Goal: Find specific page/section: Find specific page/section

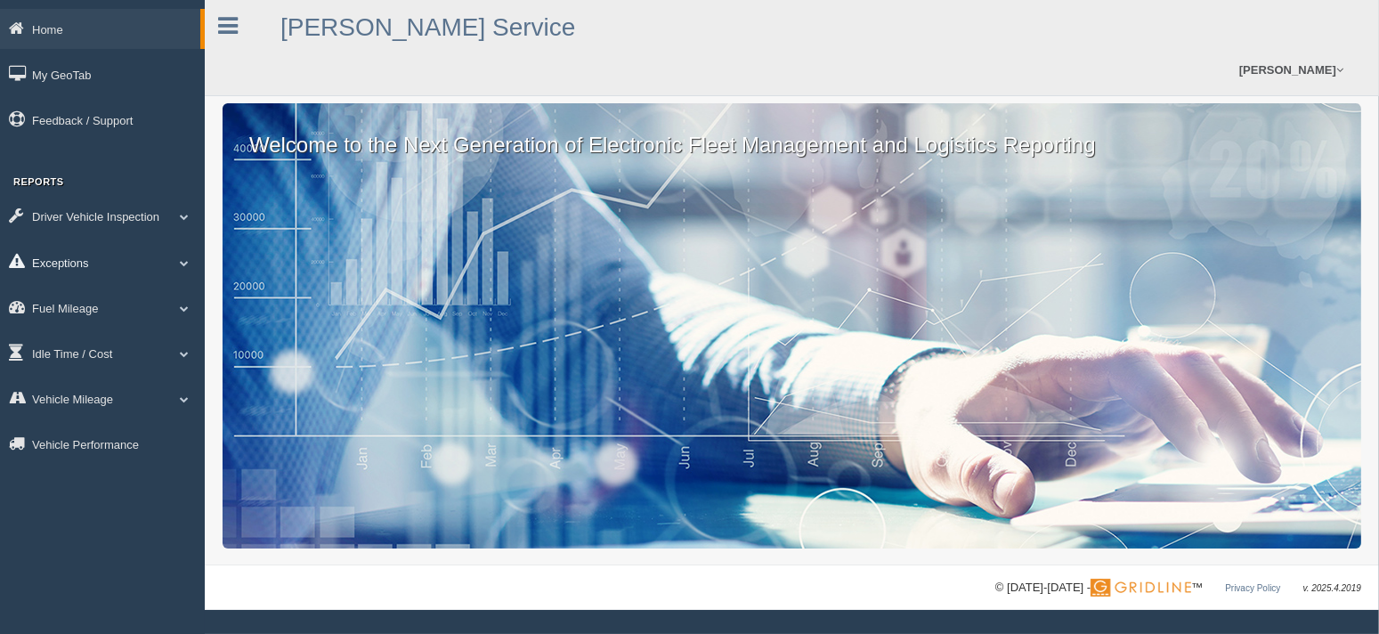
click at [77, 269] on link "Exceptions" at bounding box center [102, 262] width 205 height 40
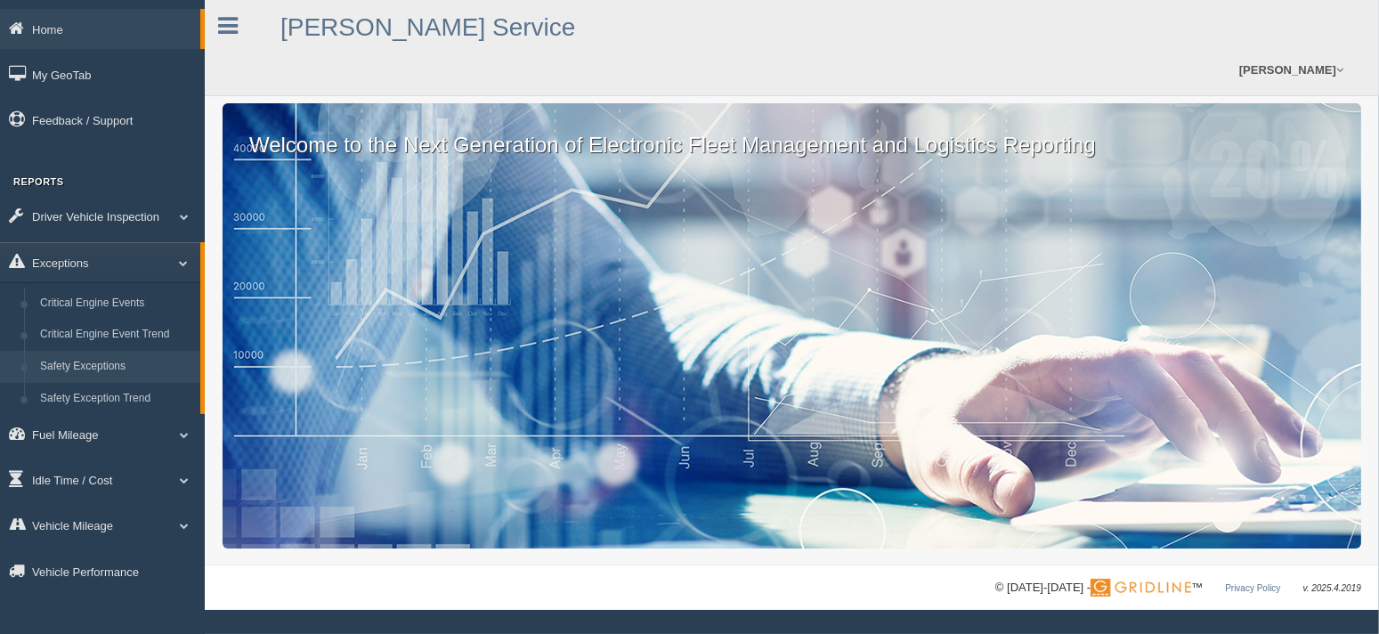
click at [89, 370] on link "Safety Exceptions" at bounding box center [116, 367] width 168 height 32
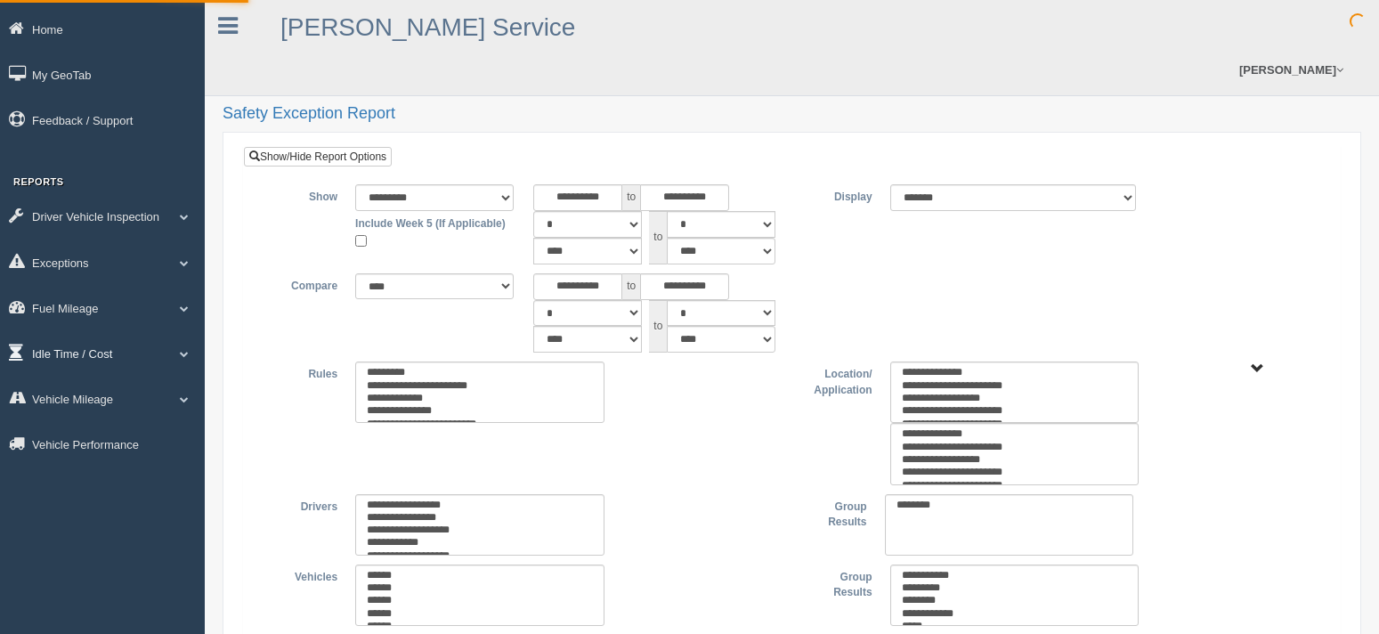
type input "*********"
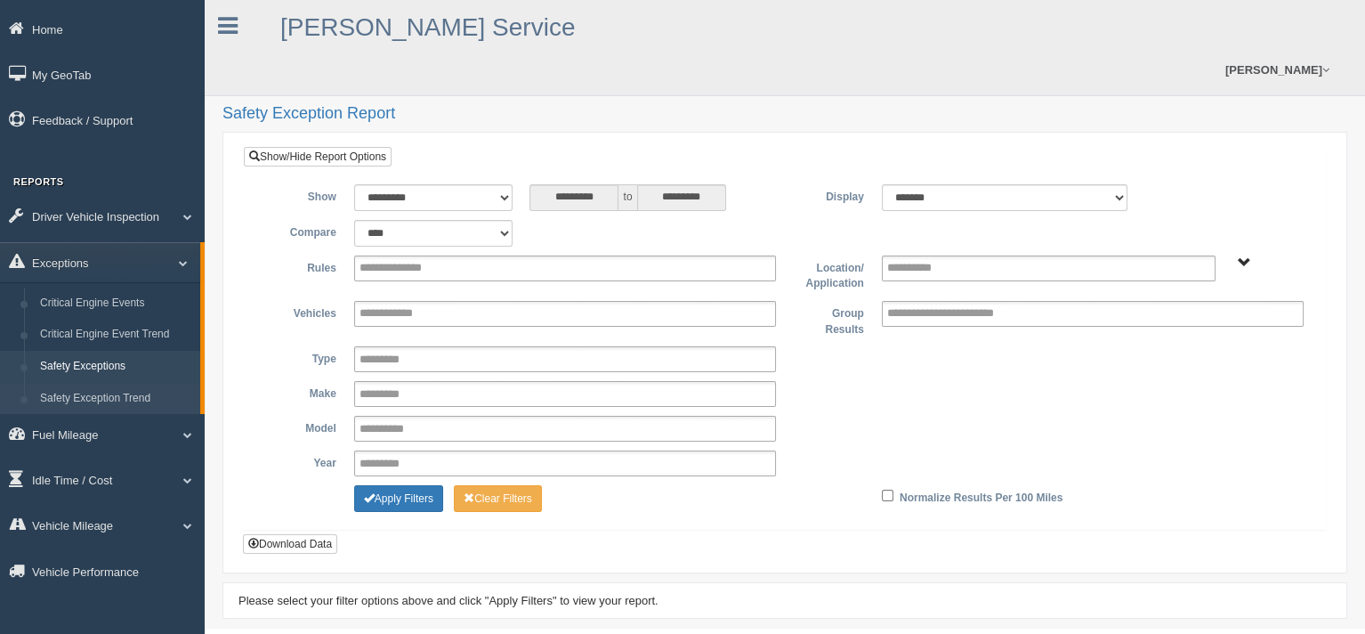
click at [106, 392] on link "Safety Exception Trend" at bounding box center [116, 399] width 168 height 32
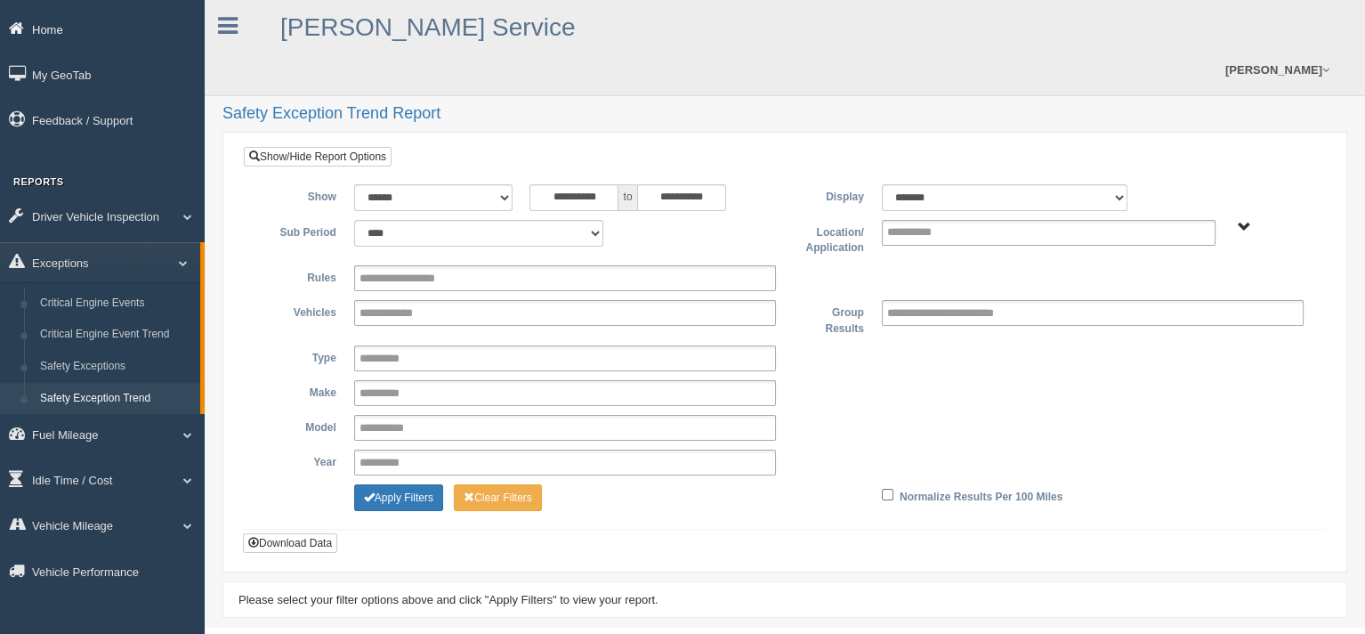
click at [55, 36] on link "Home" at bounding box center [102, 29] width 205 height 40
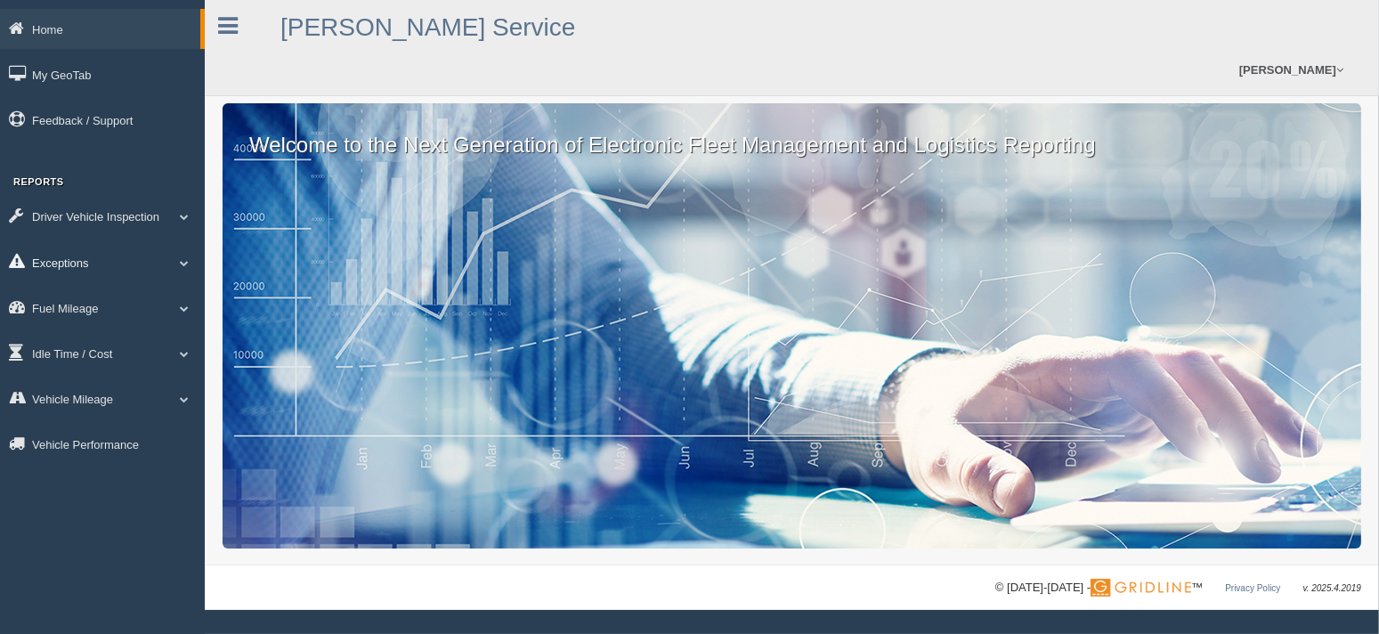
click at [190, 263] on span at bounding box center [184, 262] width 23 height 9
